Goal: Task Accomplishment & Management: Manage account settings

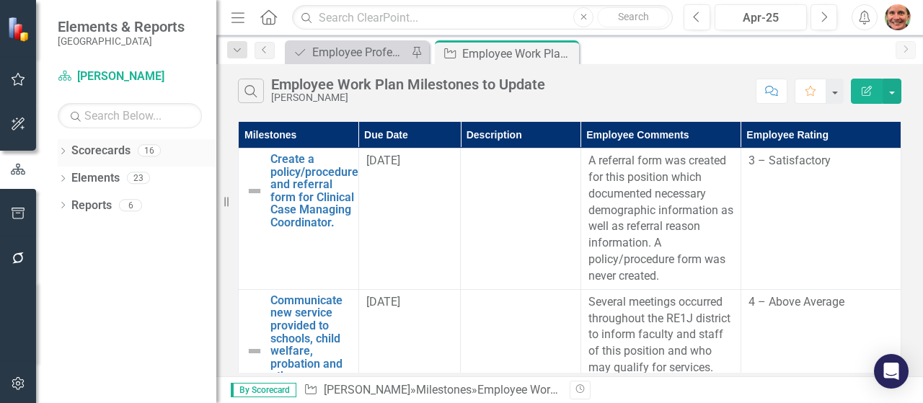
click at [101, 149] on link "Scorecards" at bounding box center [100, 151] width 59 height 17
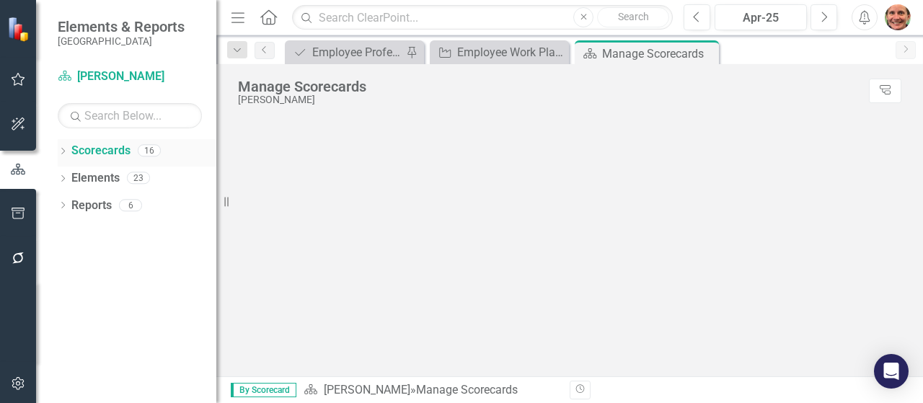
click at [63, 146] on div "Dropdown" at bounding box center [63, 152] width 10 height 12
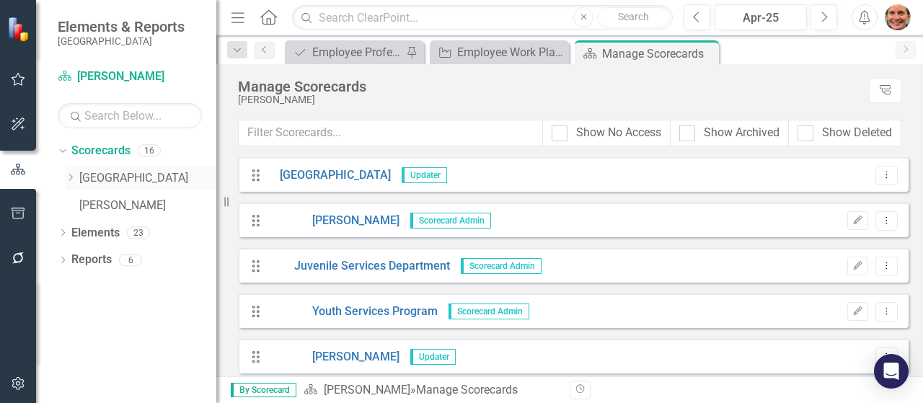
click at [72, 177] on icon "Dropdown" at bounding box center [70, 177] width 11 height 9
click at [83, 198] on div "Dropdown Juvenile Services Department" at bounding box center [147, 206] width 137 height 24
click at [82, 206] on icon "Dropdown" at bounding box center [84, 204] width 11 height 9
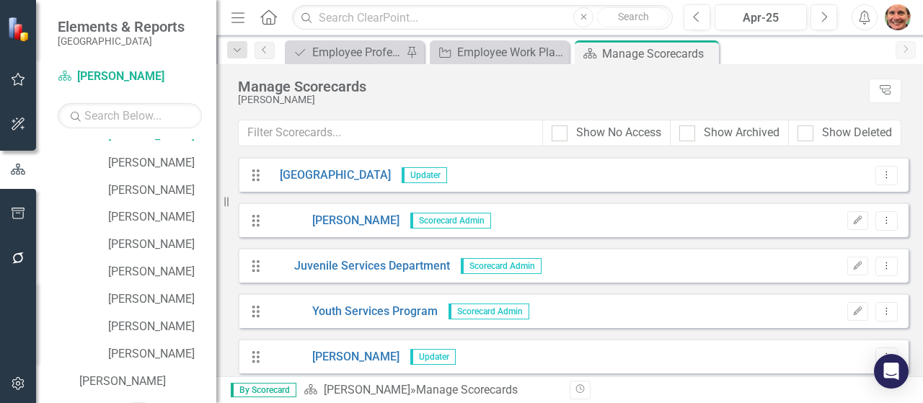
scroll to position [208, 0]
click at [137, 293] on link "[PERSON_NAME]" at bounding box center [162, 298] width 108 height 17
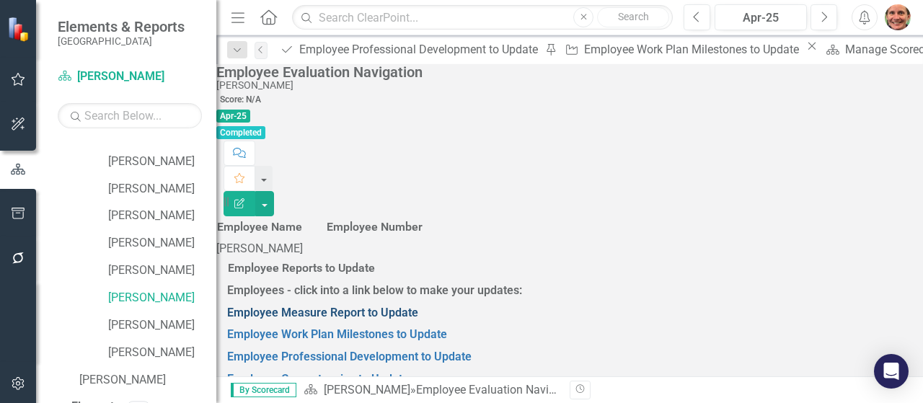
click at [311, 306] on link "Employee Measure Report to Update" at bounding box center [322, 313] width 191 height 14
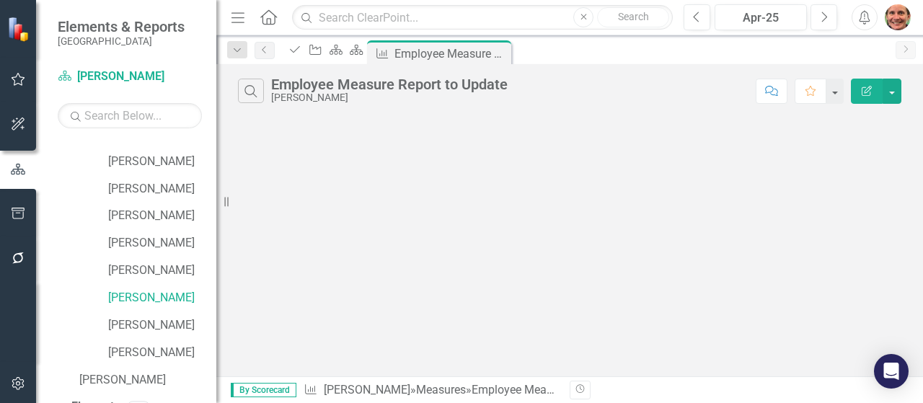
click at [298, 95] on div "[PERSON_NAME]" at bounding box center [389, 97] width 236 height 11
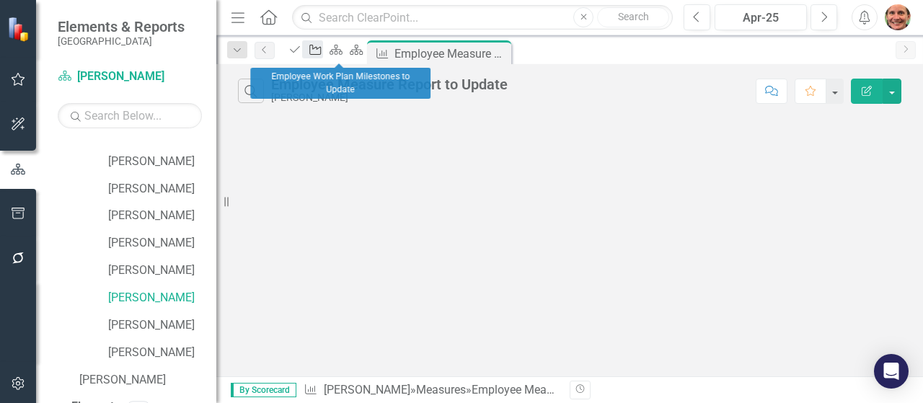
click at [322, 50] on icon "Milestone" at bounding box center [315, 50] width 14 height 12
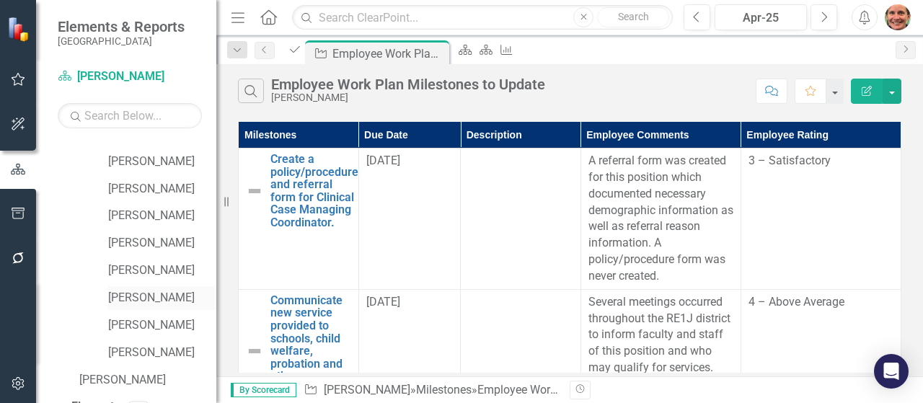
click at [147, 296] on link "[PERSON_NAME]" at bounding box center [162, 298] width 108 height 17
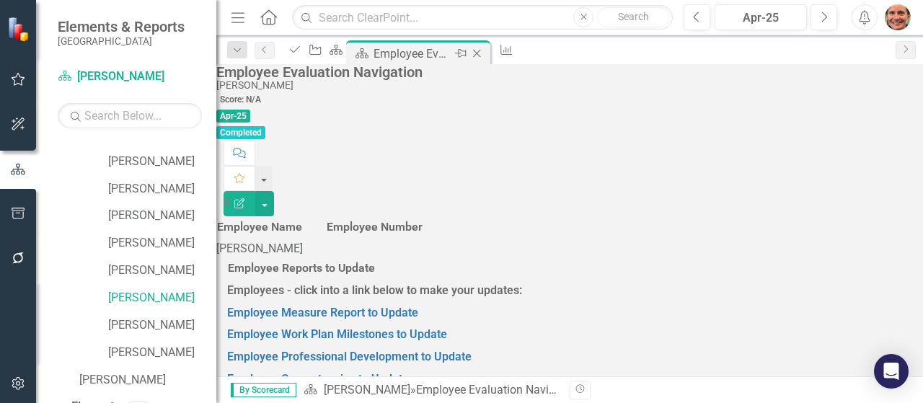
click at [451, 54] on div "Employee Evaluation Navigation" at bounding box center [411, 54] width 77 height 18
click at [379, 327] on link "Employee Work Plan Milestones to Update" at bounding box center [337, 334] width 220 height 14
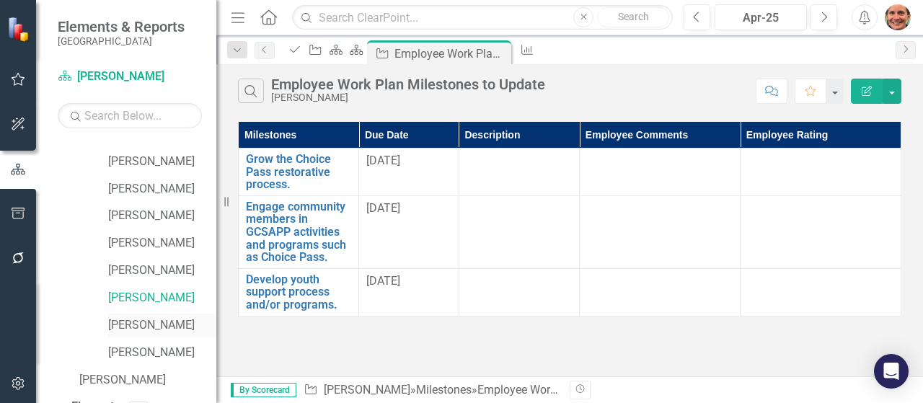
click at [154, 327] on link "[PERSON_NAME]" at bounding box center [162, 325] width 108 height 17
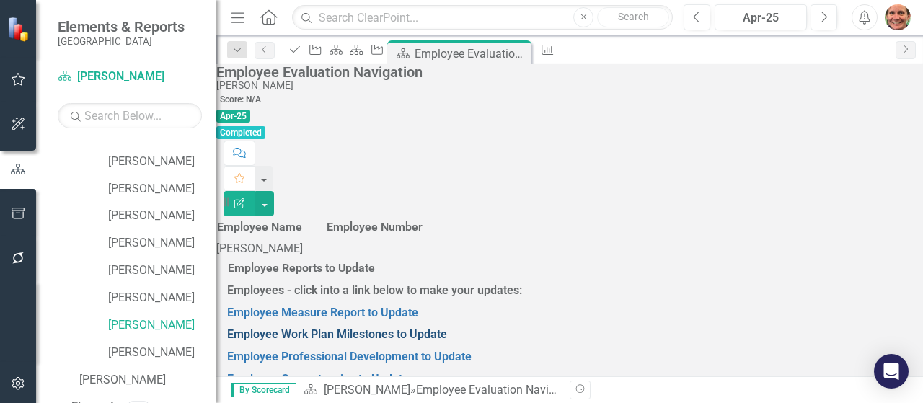
click at [310, 327] on link "Employee Work Plan Milestones to Update" at bounding box center [337, 334] width 220 height 14
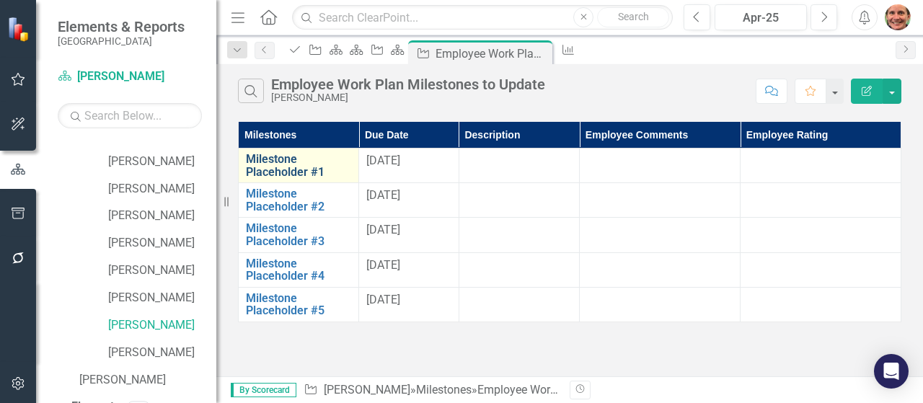
click at [296, 164] on link "Milestone Placeholder #1" at bounding box center [298, 165] width 105 height 25
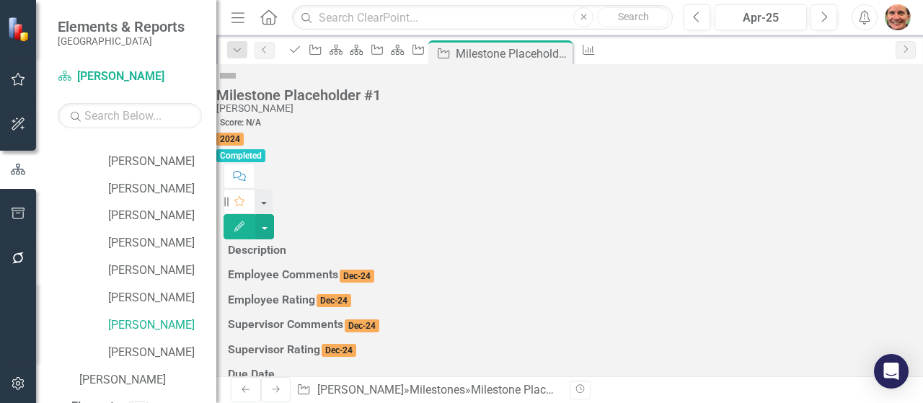
click at [239, 87] on img at bounding box center [227, 75] width 23 height 23
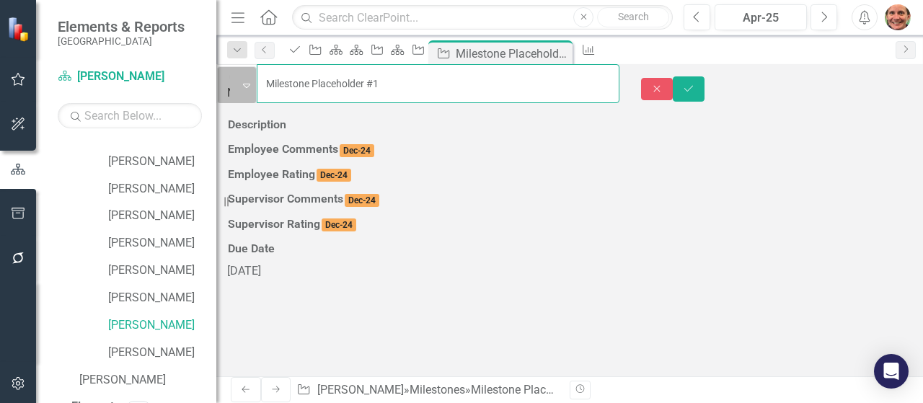
drag, startPoint x: 423, startPoint y: 84, endPoint x: 277, endPoint y: 75, distance: 146.6
click at [277, 75] on div "Not Defined Expand Milestone Placeholder #1" at bounding box center [417, 83] width 403 height 39
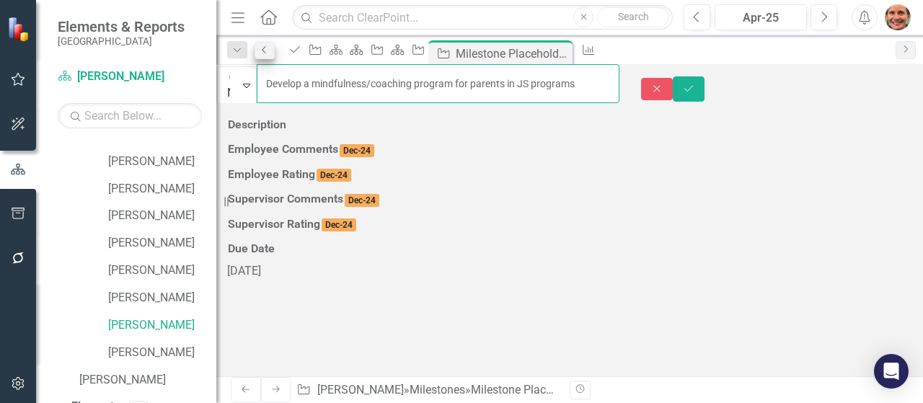
scroll to position [0, 43]
type input "Develop a mindfulness/coaching program for parents in JS programs"
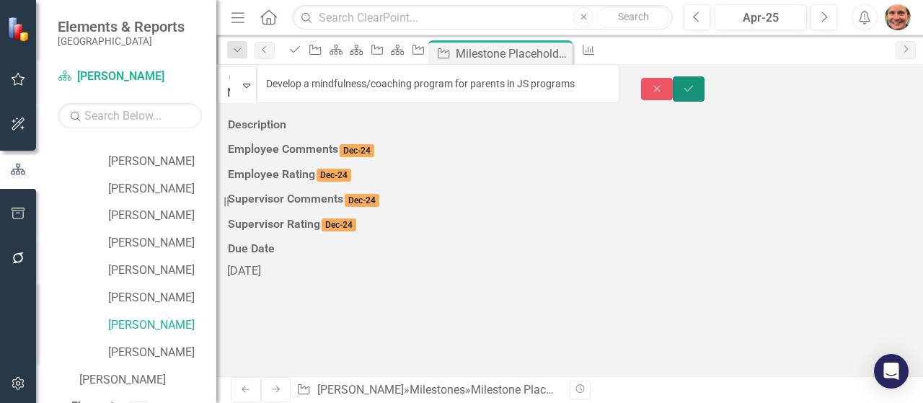
scroll to position [0, 0]
click at [695, 84] on icon "Save" at bounding box center [688, 89] width 13 height 10
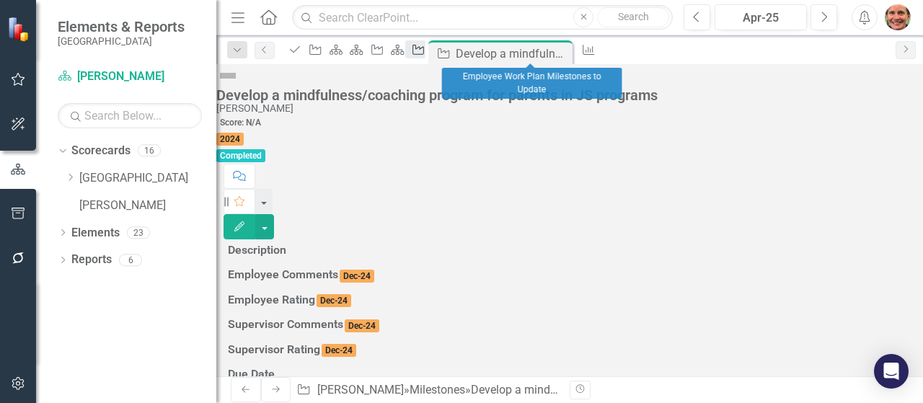
click at [425, 56] on icon "Milestone" at bounding box center [418, 50] width 14 height 12
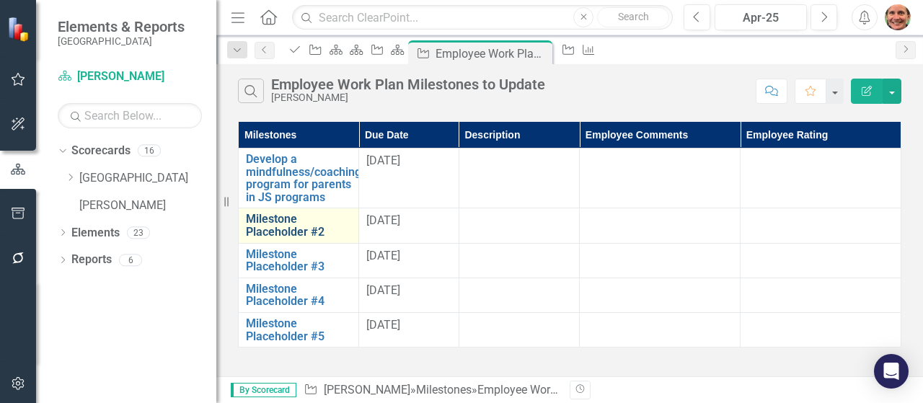
click at [297, 229] on link "Milestone Placeholder #2" at bounding box center [298, 225] width 105 height 25
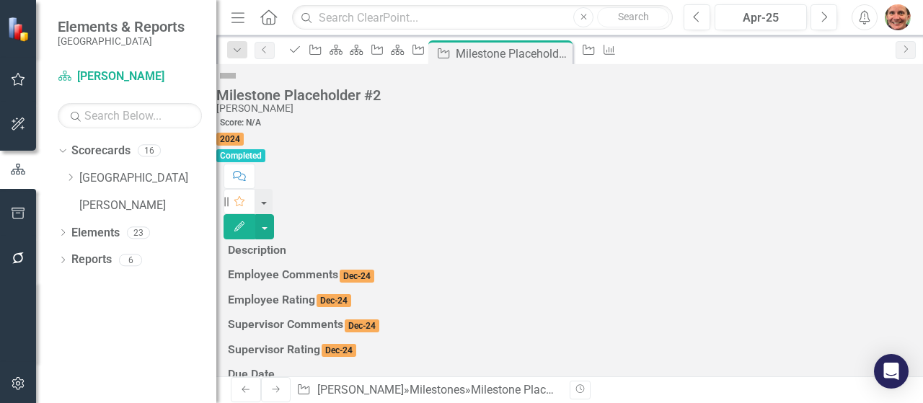
click at [239, 87] on img at bounding box center [227, 75] width 23 height 23
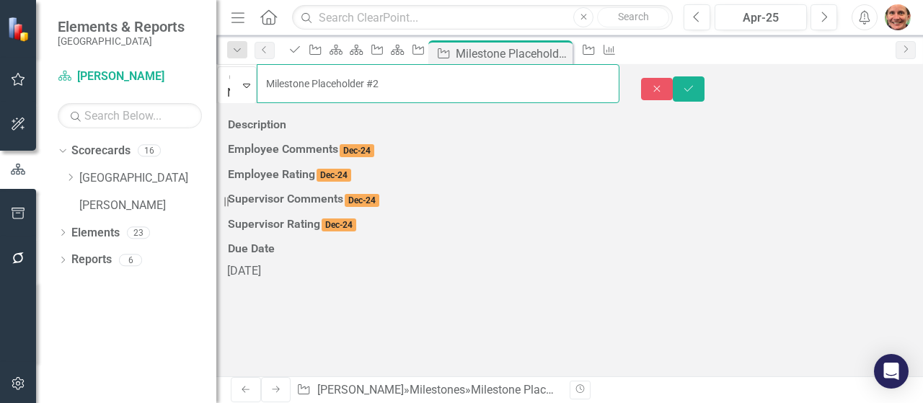
drag, startPoint x: 438, startPoint y: 83, endPoint x: 287, endPoint y: 89, distance: 151.5
click at [287, 89] on input "Milestone Placeholder #2" at bounding box center [438, 83] width 363 height 39
type input "C"
type input "Be trained in Guiding Good Choices and deliver curriculum"
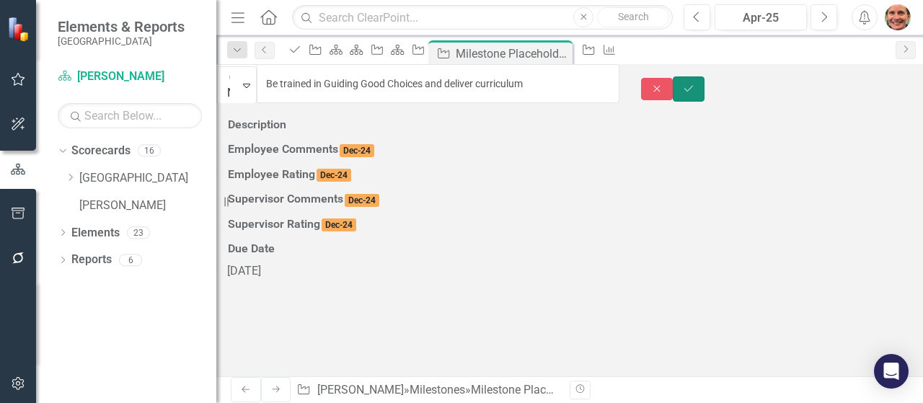
click at [695, 84] on icon "Save" at bounding box center [688, 89] width 13 height 10
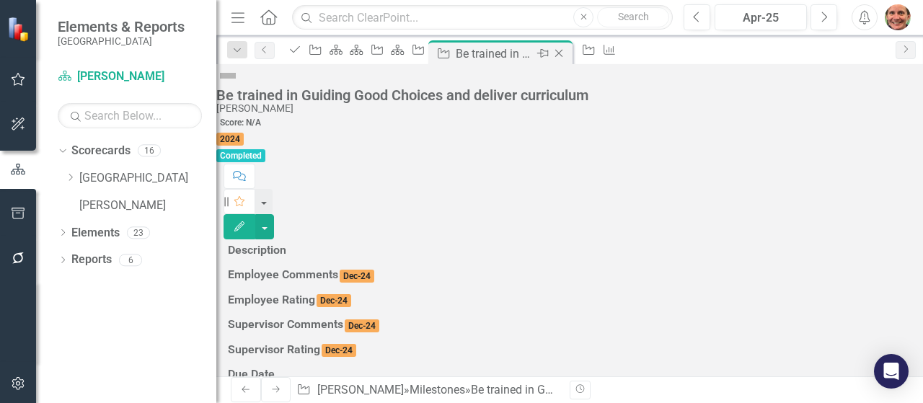
click at [533, 50] on div "Be trained in Guiding Good Choices and deliver curriculum" at bounding box center [494, 54] width 77 height 18
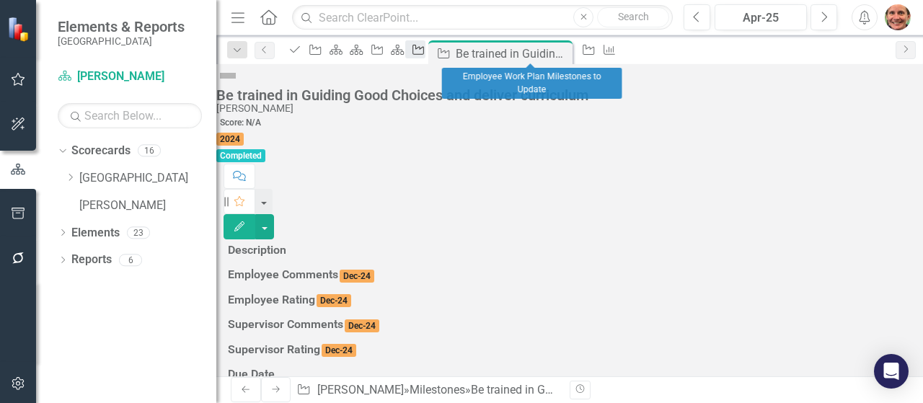
click at [425, 50] on icon "Milestone" at bounding box center [418, 50] width 14 height 12
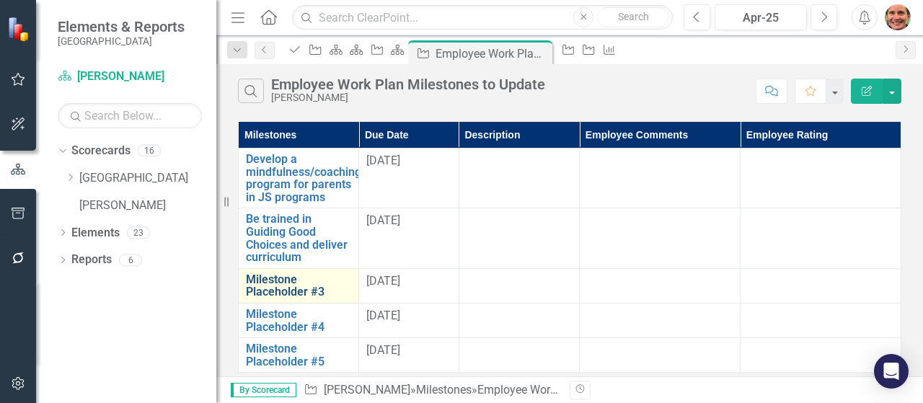
click at [288, 281] on link "Milestone Placeholder #3" at bounding box center [298, 285] width 105 height 25
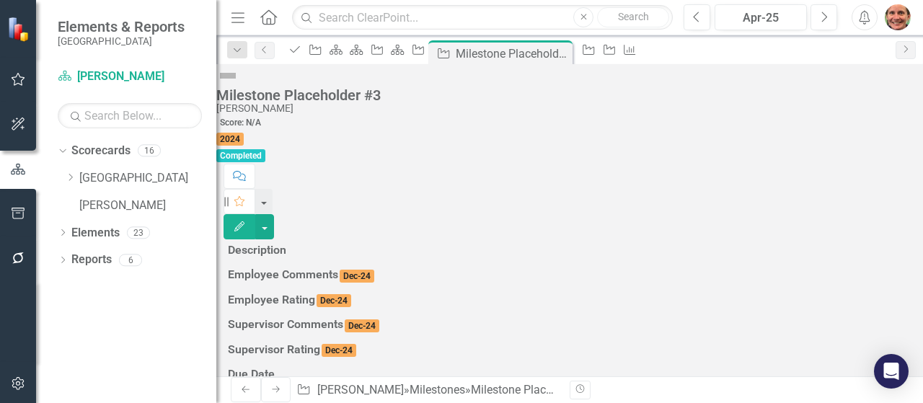
click at [239, 87] on img at bounding box center [227, 75] width 23 height 23
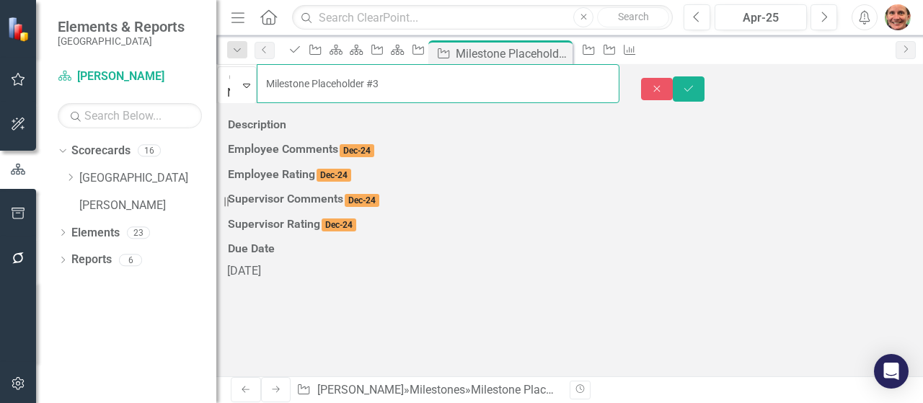
drag, startPoint x: 427, startPoint y: 89, endPoint x: 284, endPoint y: 95, distance: 143.6
click at [284, 95] on input "Milestone Placeholder #3" at bounding box center [438, 83] width 363 height 39
type input "Support JS restorative, Choice Pass and Grasp work"
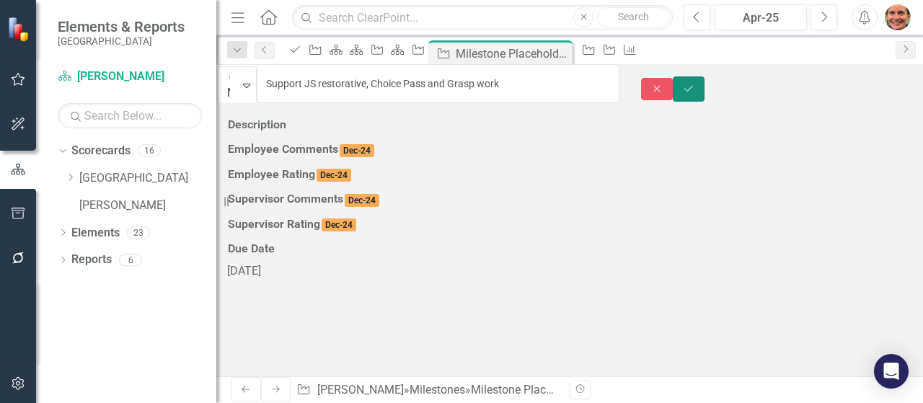
click at [704, 81] on button "Save" at bounding box center [689, 88] width 32 height 25
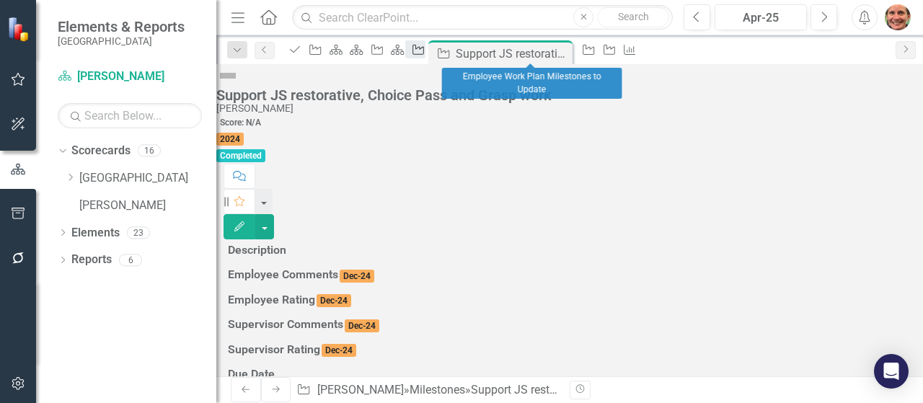
click at [425, 51] on icon "Milestone" at bounding box center [418, 50] width 14 height 12
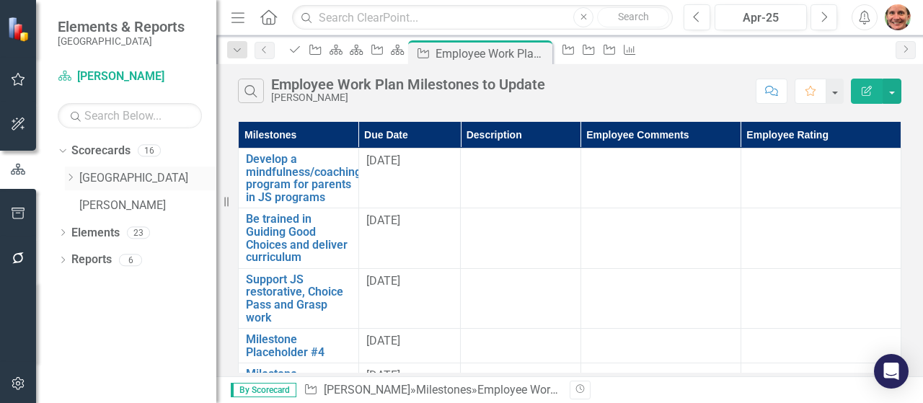
click at [73, 176] on icon "Dropdown" at bounding box center [70, 177] width 11 height 9
click at [82, 207] on icon "Dropdown" at bounding box center [84, 204] width 11 height 9
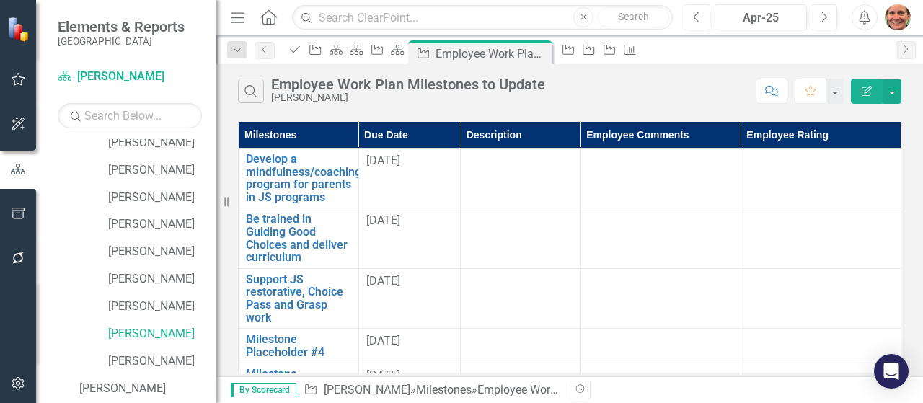
scroll to position [204, 0]
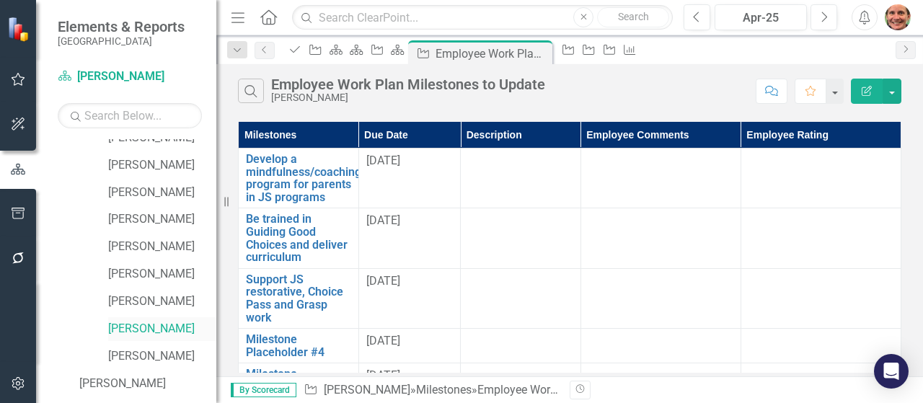
click at [174, 331] on link "[PERSON_NAME]" at bounding box center [162, 329] width 108 height 17
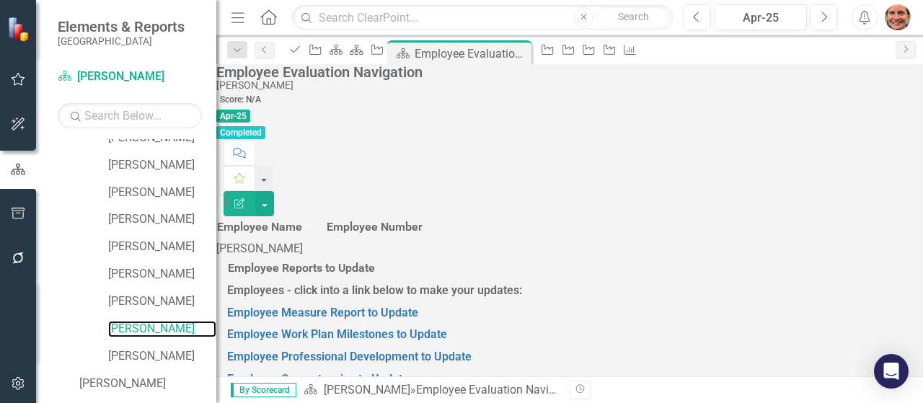
scroll to position [93, 0]
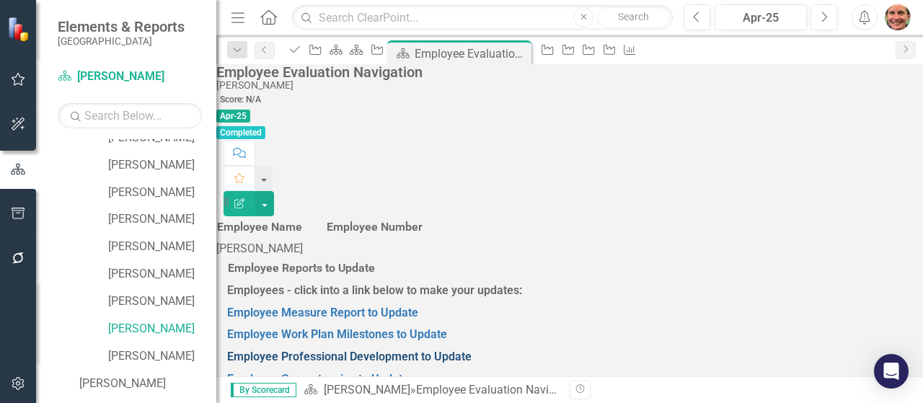
click at [418, 350] on link "Employee Professional Development to Update" at bounding box center [349, 357] width 244 height 14
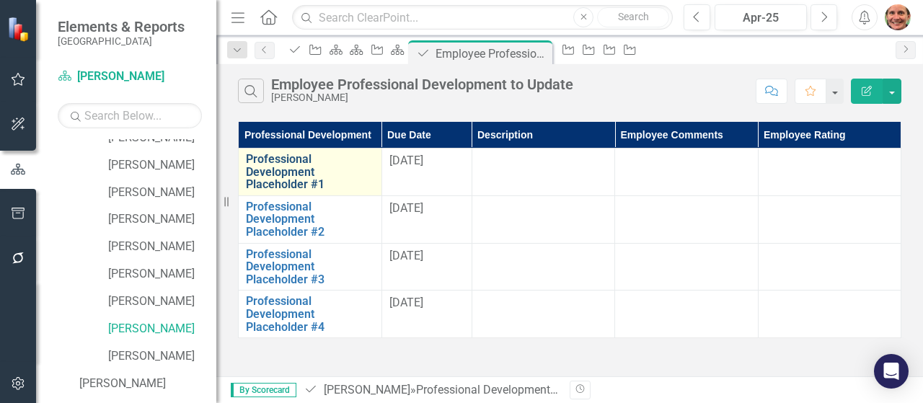
click at [276, 189] on link "Professional Development Placeholder #1" at bounding box center [310, 172] width 128 height 38
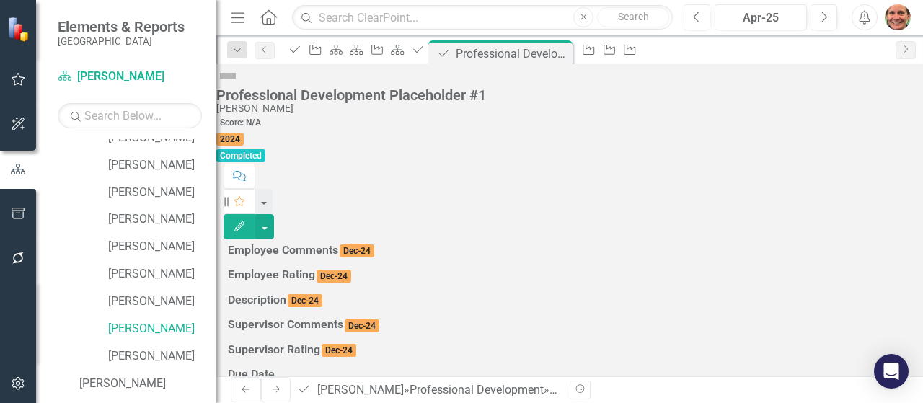
click at [239, 87] on img at bounding box center [227, 75] width 23 height 23
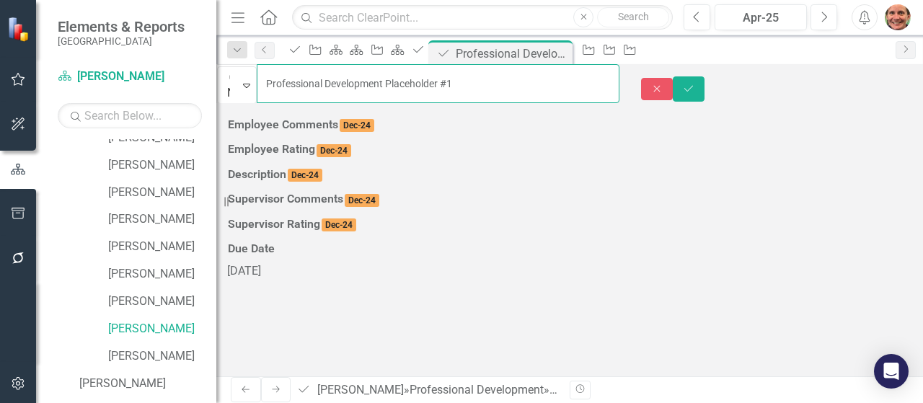
drag, startPoint x: 510, startPoint y: 88, endPoint x: 285, endPoint y: 81, distance: 224.3
click at [285, 81] on input "Professional Development Placeholder #1" at bounding box center [438, 83] width 363 height 39
type input "Continue education and professional development on prevention efforts"
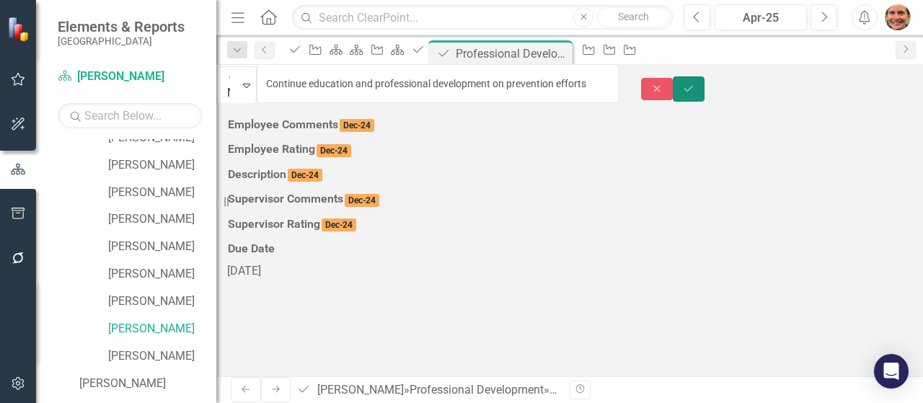
click at [695, 84] on icon "Save" at bounding box center [688, 89] width 13 height 10
